Goal: Navigation & Orientation: Find specific page/section

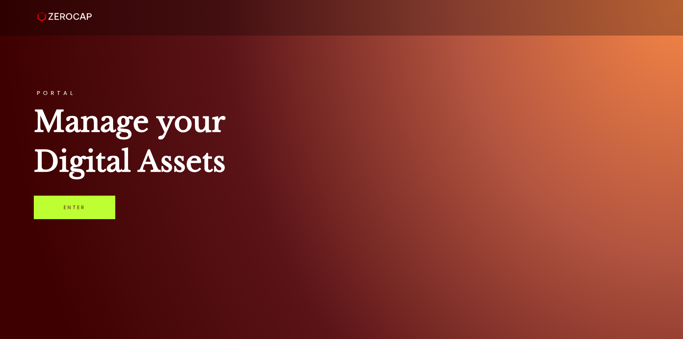
click at [64, 214] on link "Enter" at bounding box center [74, 207] width 81 height 23
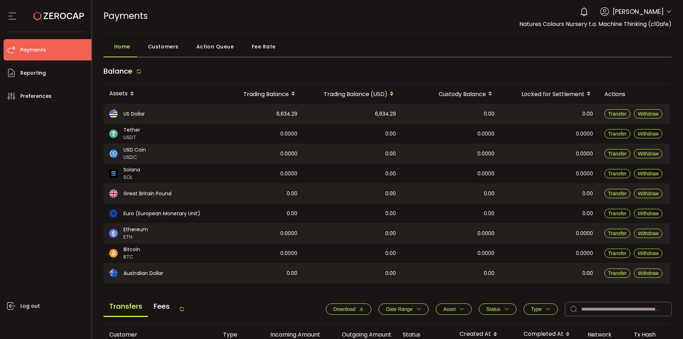
click at [265, 55] on div "Fee Rate" at bounding box center [262, 48] width 42 height 18
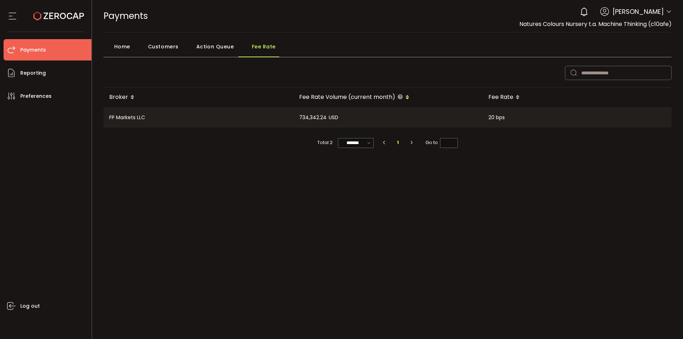
click at [124, 44] on span "Home" at bounding box center [122, 46] width 16 height 14
